Goal: Task Accomplishment & Management: Manage account settings

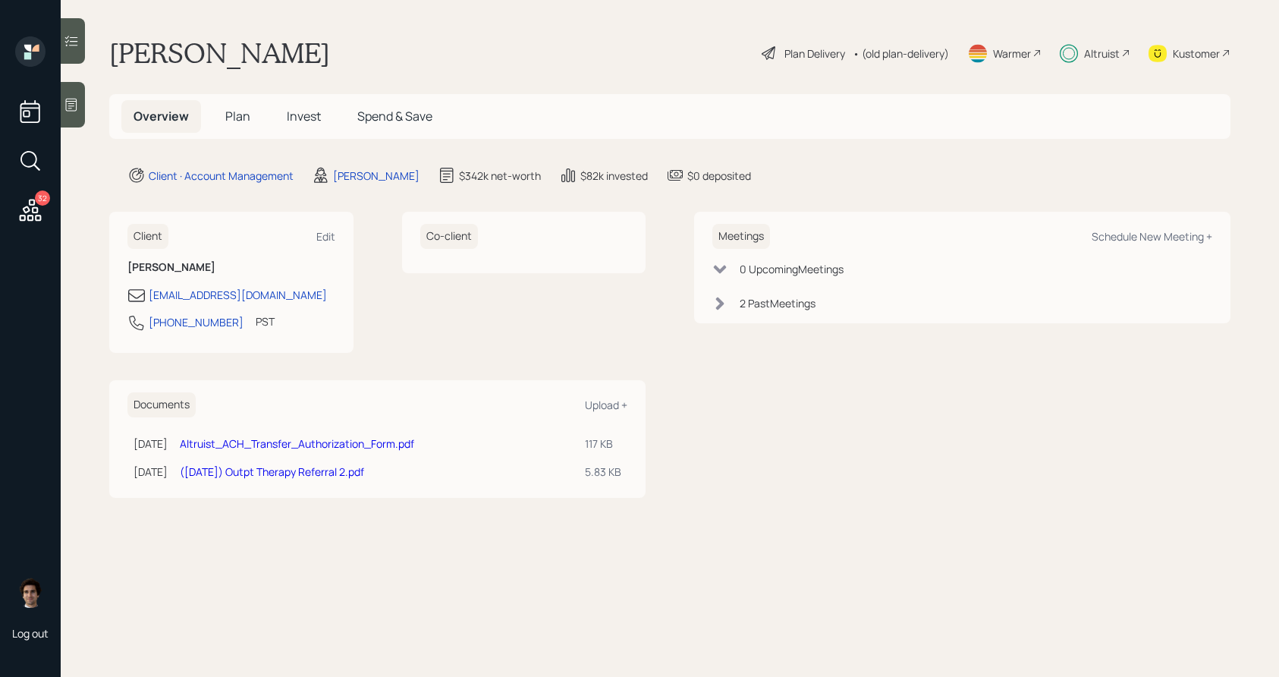
click at [225, 123] on span "Plan" at bounding box center [237, 116] width 25 height 17
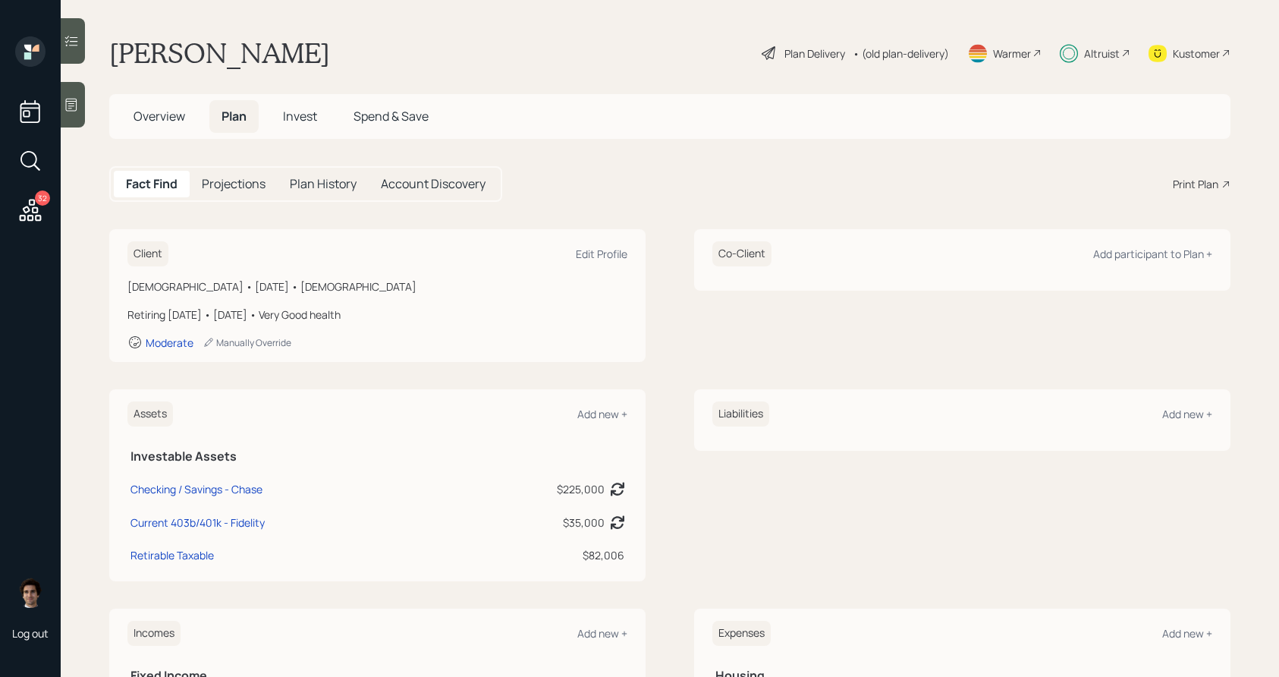
click at [1083, 71] on main "[PERSON_NAME] Plan Delivery • (old plan-delivery) Warmer Altruist Kustomer Over…" at bounding box center [670, 338] width 1218 height 677
click at [1083, 55] on div "Altruist" at bounding box center [1095, 52] width 71 height 33
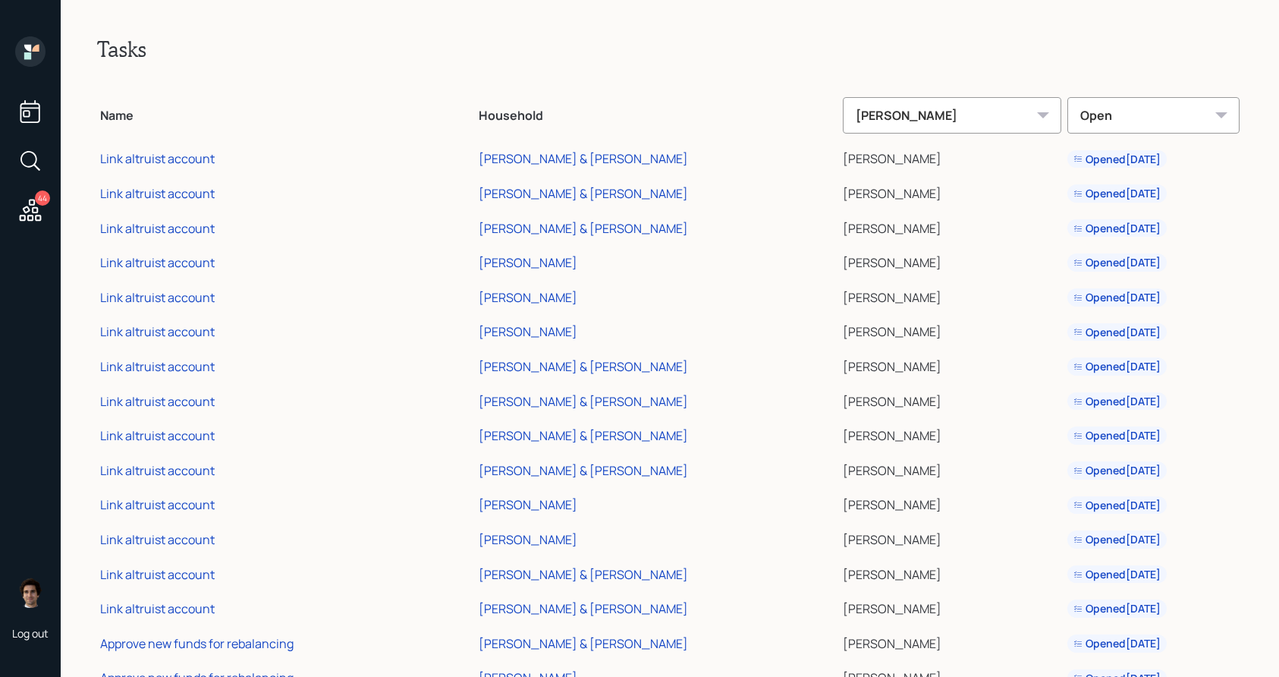
scroll to position [994, 0]
